Goal: Check status: Check status

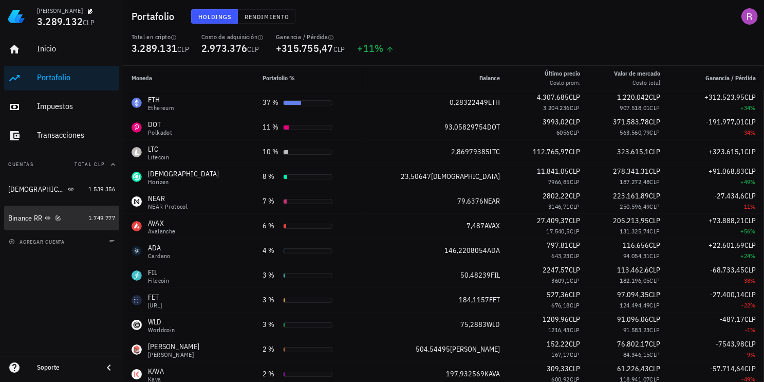
click at [44, 217] on div "Binance RR" at bounding box center [46, 218] width 76 height 10
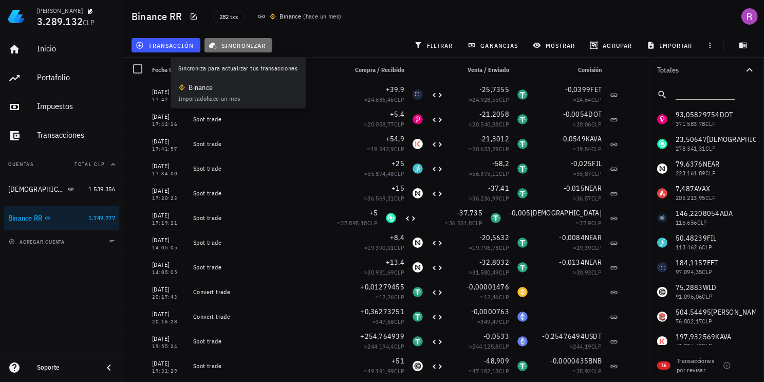
click at [242, 45] on span "sincronizar" at bounding box center [238, 45] width 55 height 8
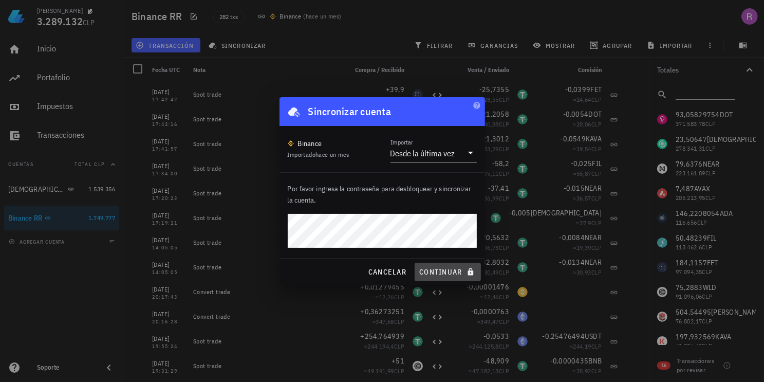
click at [453, 266] on button "continuar" at bounding box center [448, 272] width 66 height 19
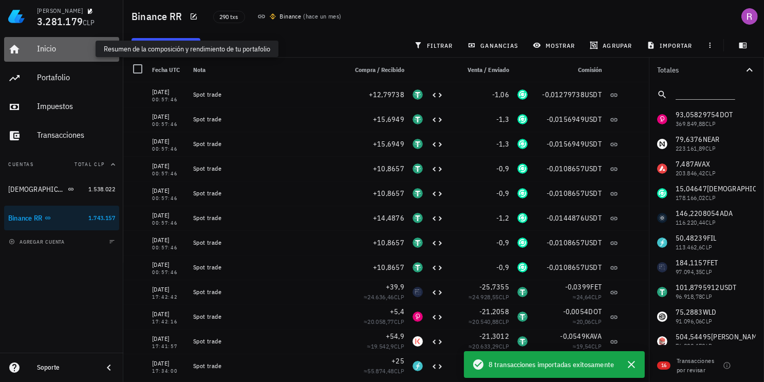
click at [53, 52] on div "Inicio" at bounding box center [76, 49] width 78 height 10
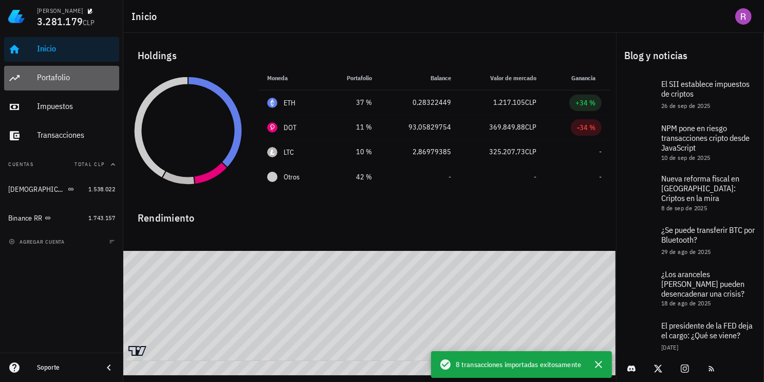
click at [61, 72] on div "Portafolio" at bounding box center [76, 77] width 78 height 10
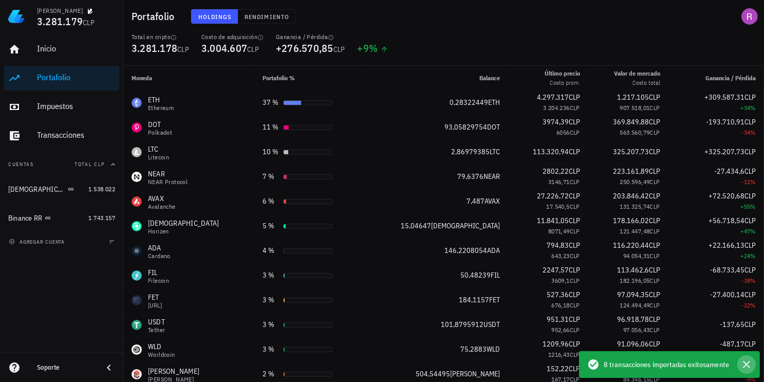
click at [745, 359] on icon "button" at bounding box center [747, 364] width 12 height 12
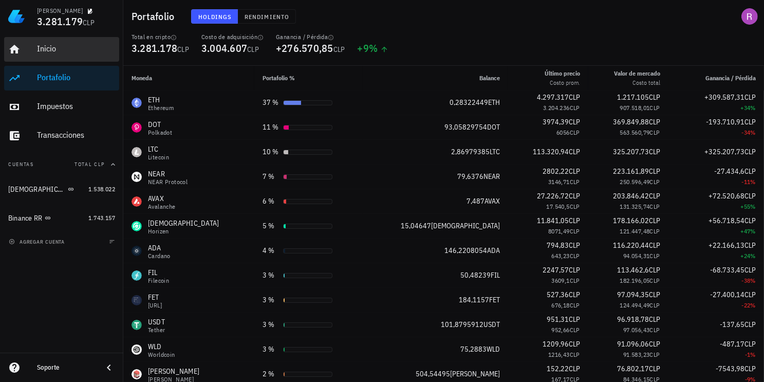
click at [47, 49] on div "Inicio" at bounding box center [76, 49] width 78 height 10
